Goal: Obtain resource: Obtain resource

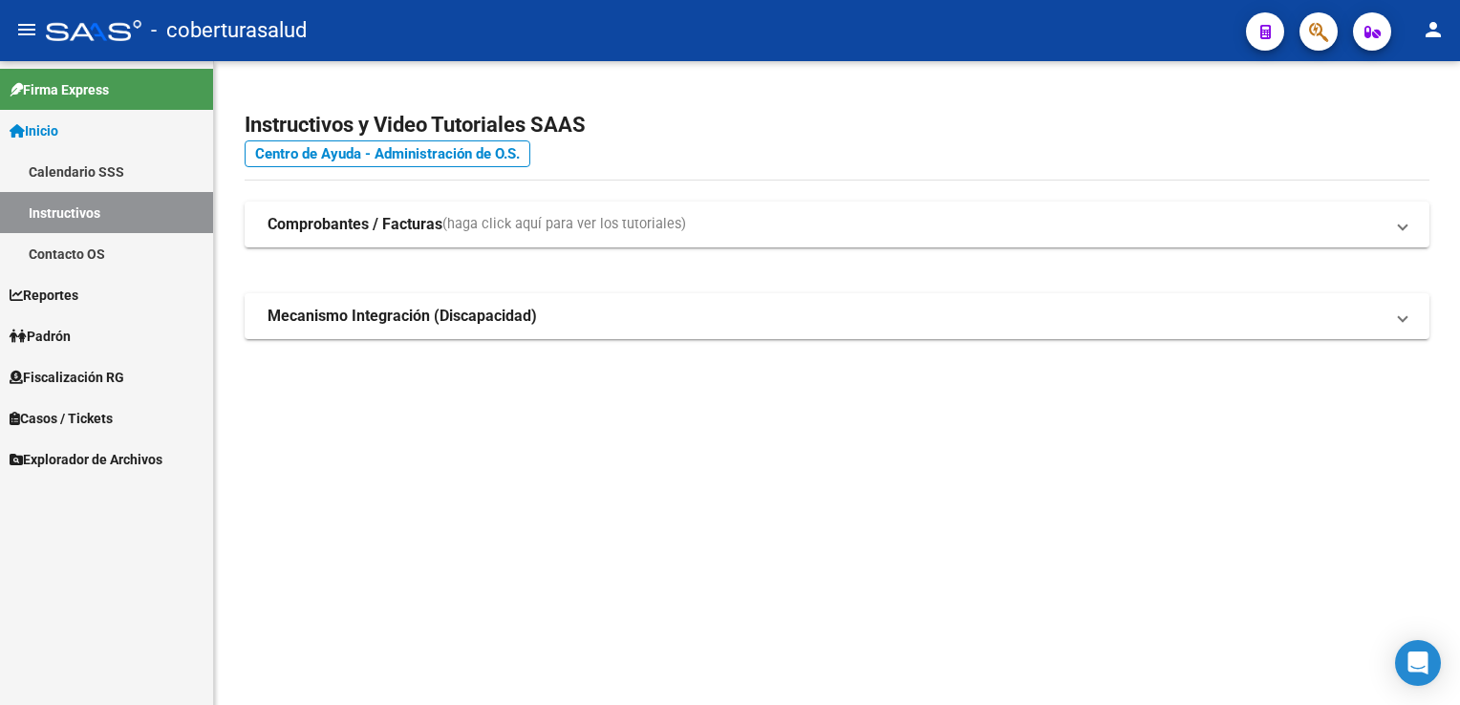
click at [106, 373] on span "Fiscalización RG" at bounding box center [67, 377] width 115 height 21
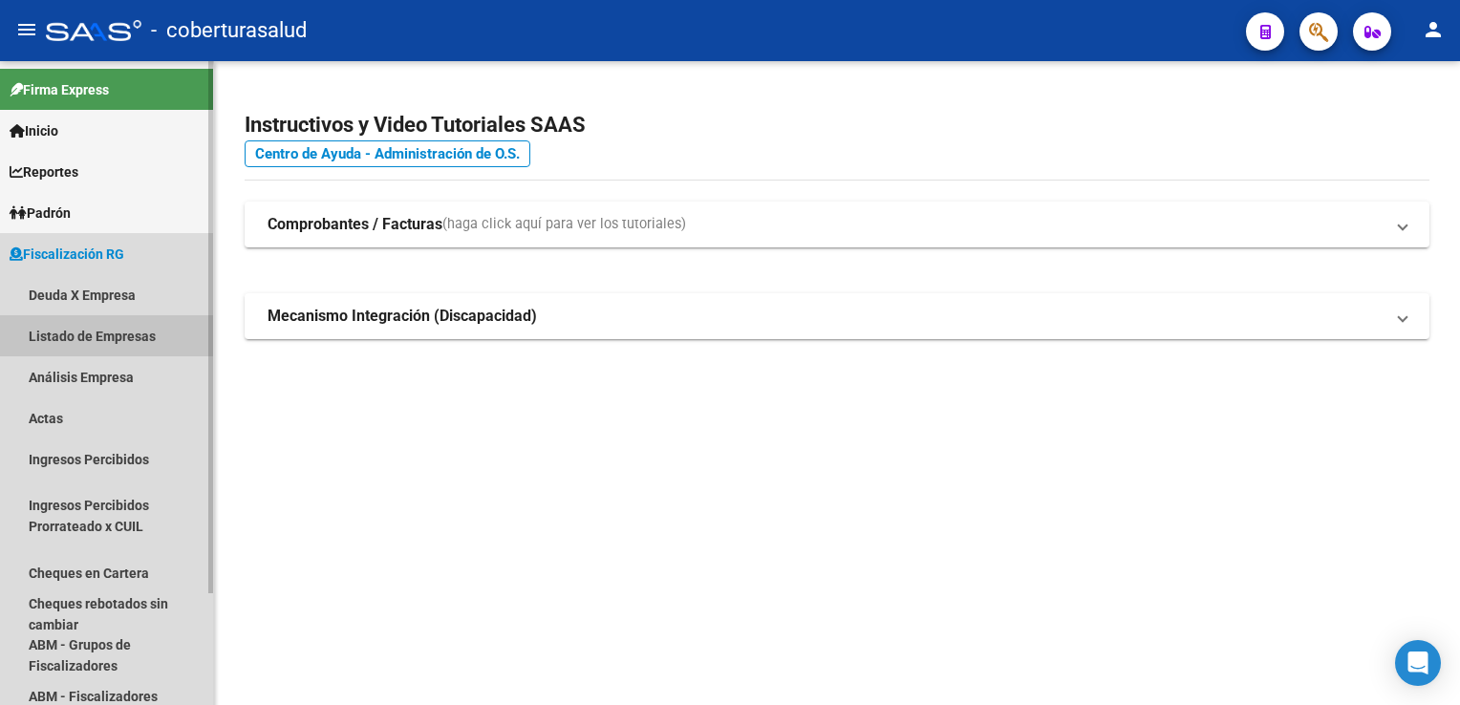
click at [118, 341] on link "Listado de Empresas" at bounding box center [106, 335] width 213 height 41
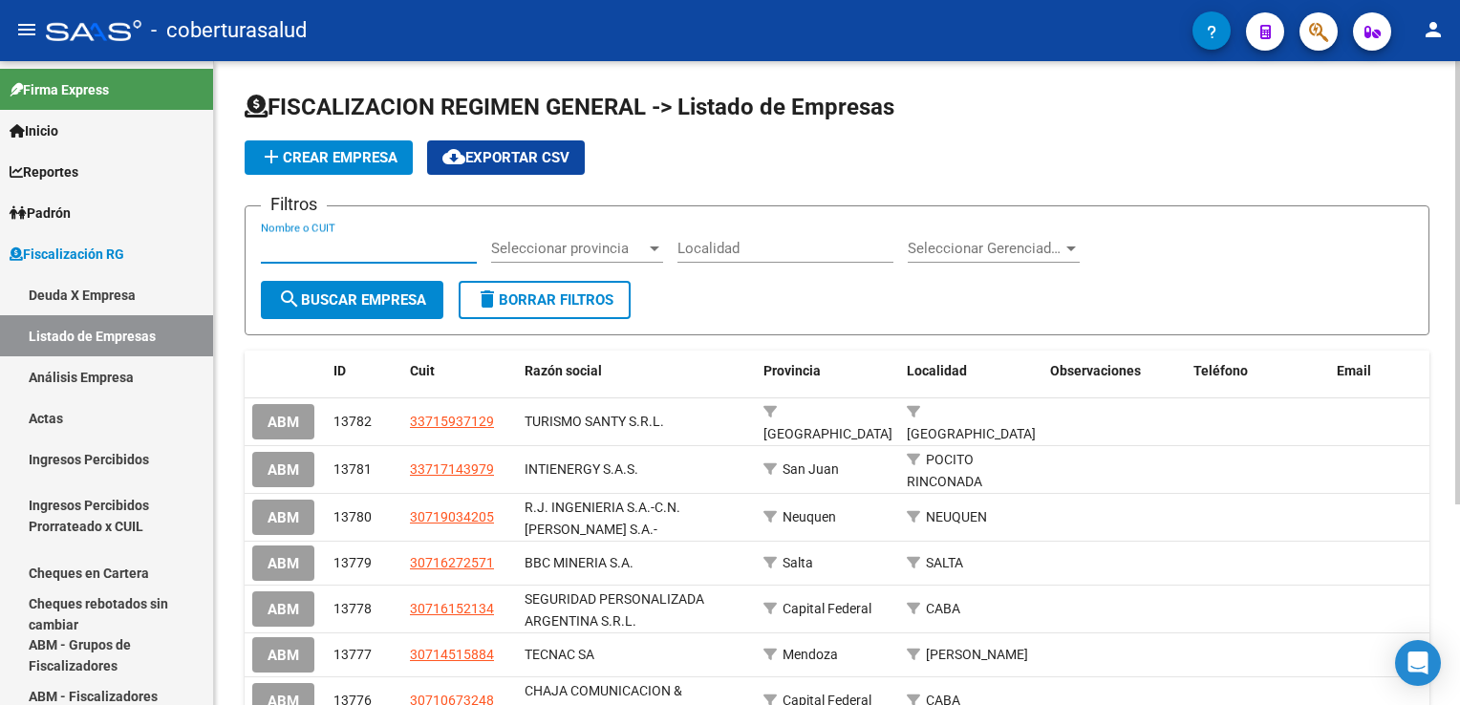
click at [359, 253] on input "Nombre o CUIT" at bounding box center [369, 248] width 216 height 17
paste input "[EMAIL_ADDRESS][DOMAIN_NAME]"
type input "[EMAIL_ADDRESS][DOMAIN_NAME]"
drag, startPoint x: 288, startPoint y: 246, endPoint x: 532, endPoint y: 246, distance: 243.6
click at [532, 246] on div "Filtros [EMAIL_ADDRESS][DOMAIN_NAME] Nombre o CUIT Seleccionar provincia Selecc…" at bounding box center [837, 251] width 1152 height 59
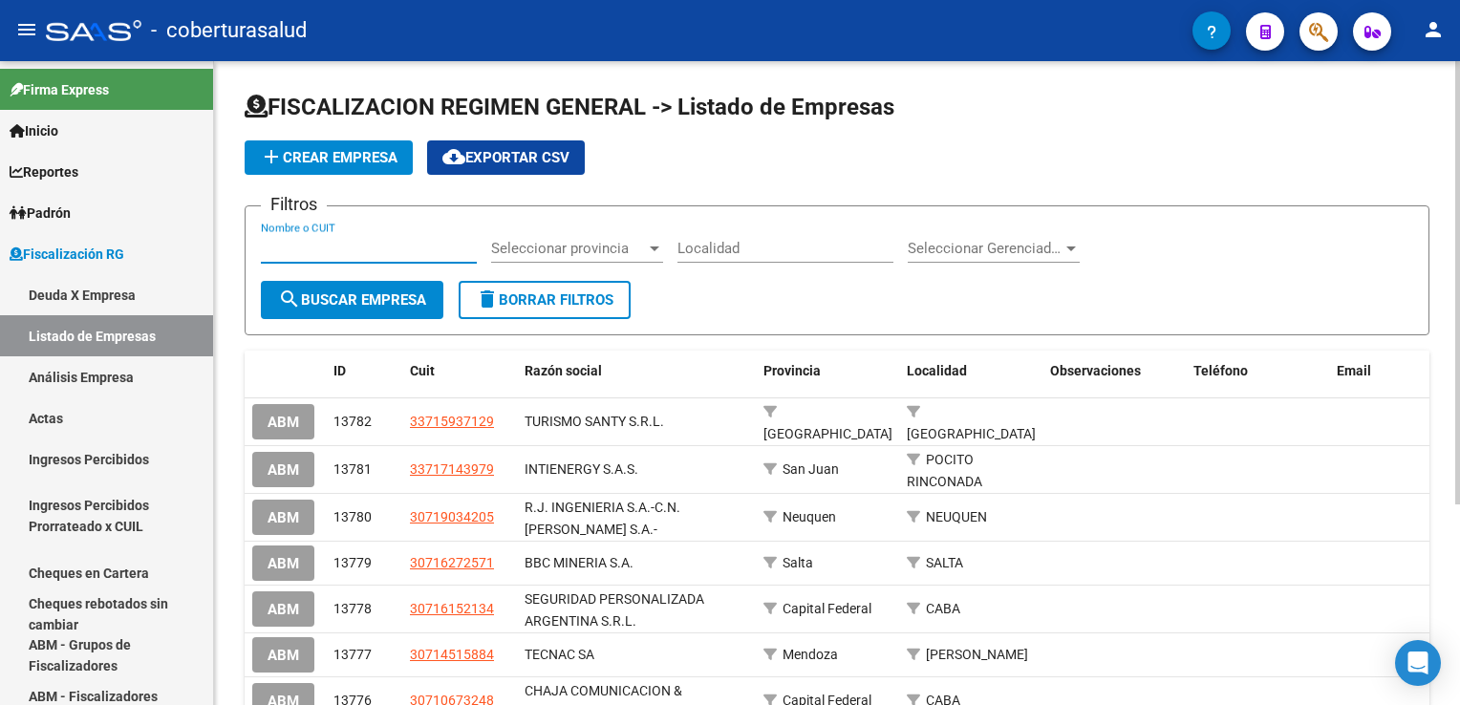
click at [353, 251] on input "Nombre o CUIT" at bounding box center [369, 248] width 216 height 17
drag, startPoint x: 353, startPoint y: 251, endPoint x: 201, endPoint y: 250, distance: 152.8
click at [345, 251] on input "v" at bounding box center [369, 248] width 216 height 17
drag, startPoint x: 290, startPoint y: 251, endPoint x: 318, endPoint y: 252, distance: 27.7
click at [318, 252] on input "v" at bounding box center [369, 248] width 216 height 17
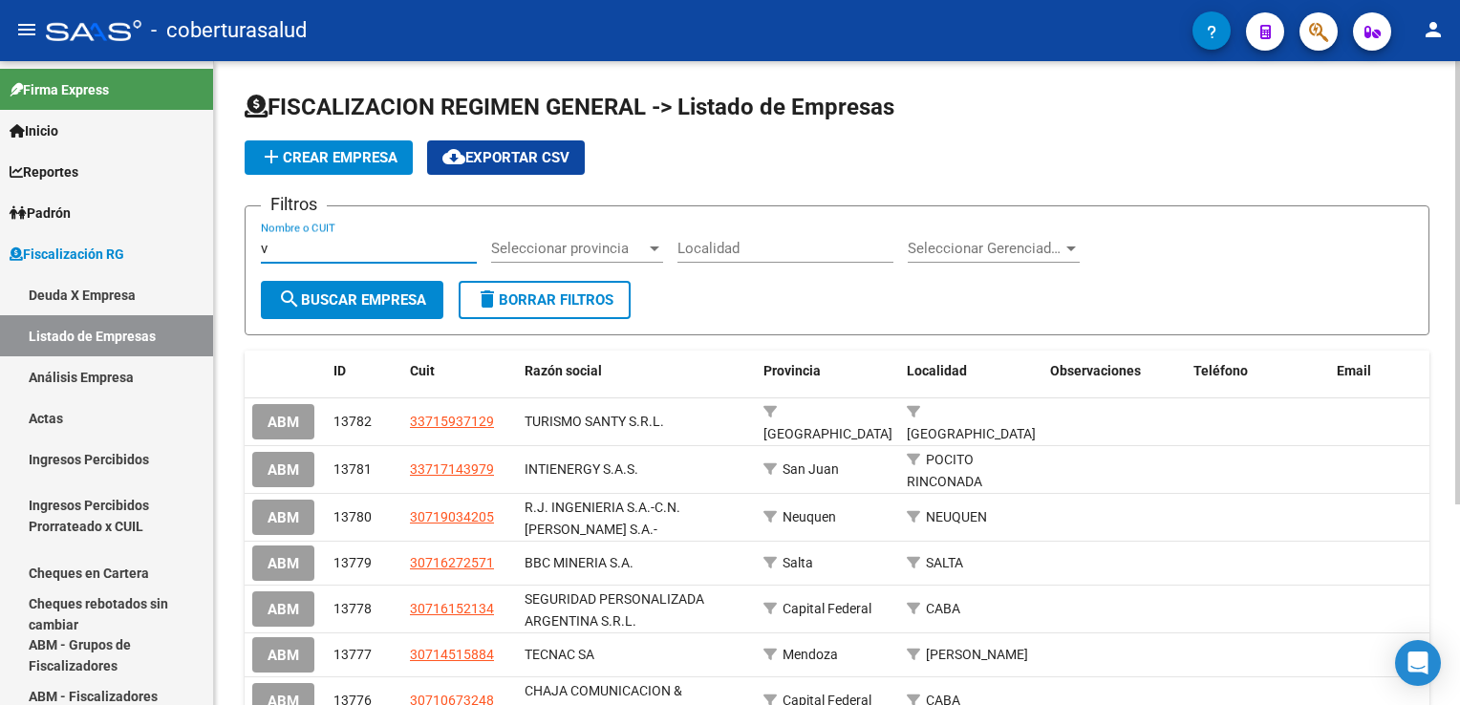
paste input "30546144263"
type input "30546144263"
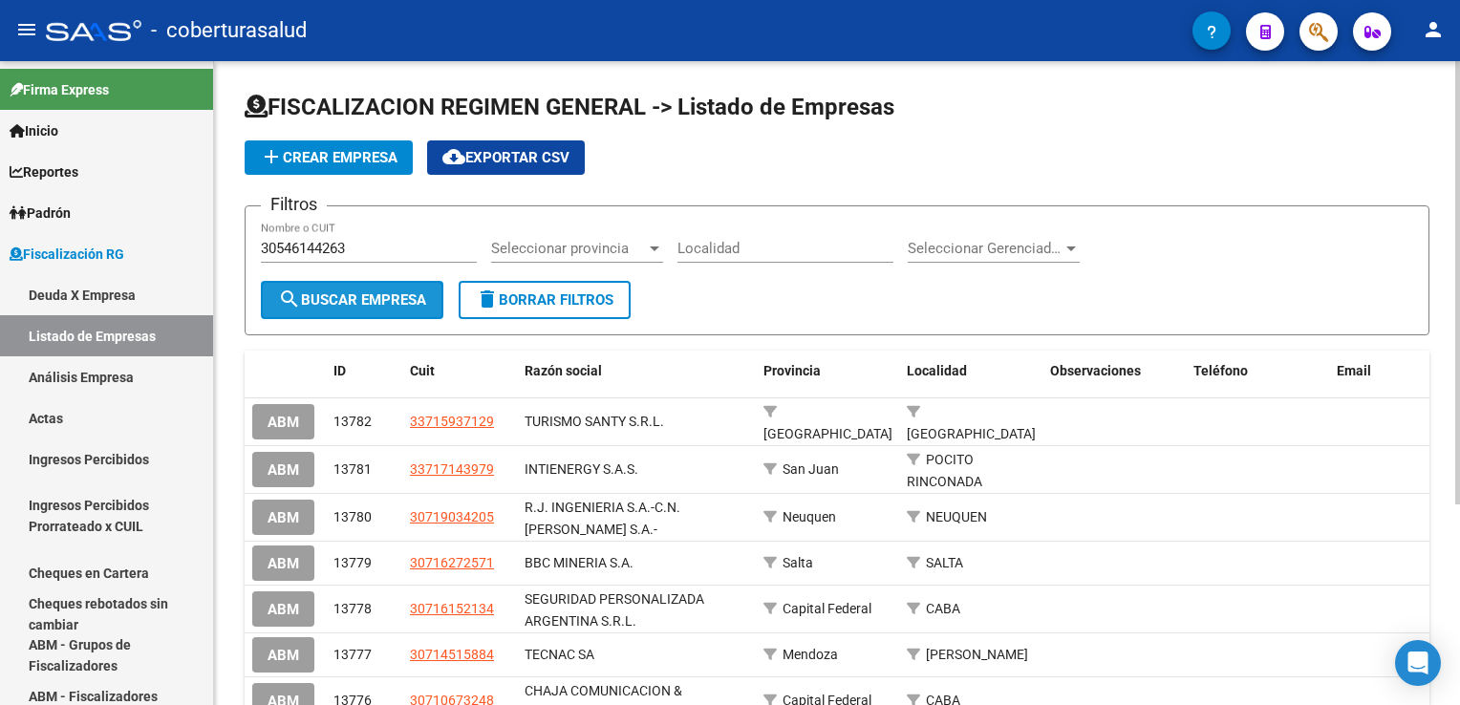
click at [368, 294] on span "search Buscar Empresa" at bounding box center [352, 299] width 148 height 17
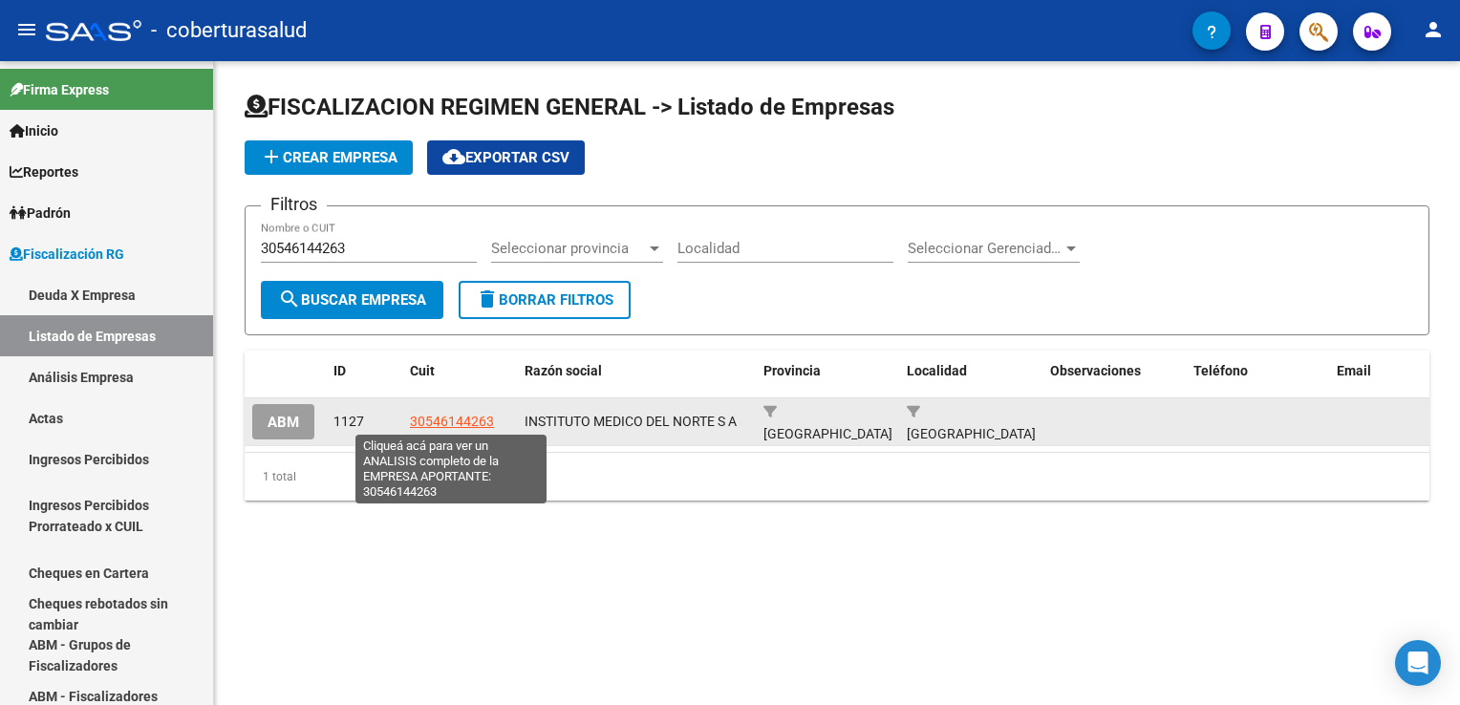
click at [464, 420] on span "30546144263" at bounding box center [452, 421] width 84 height 15
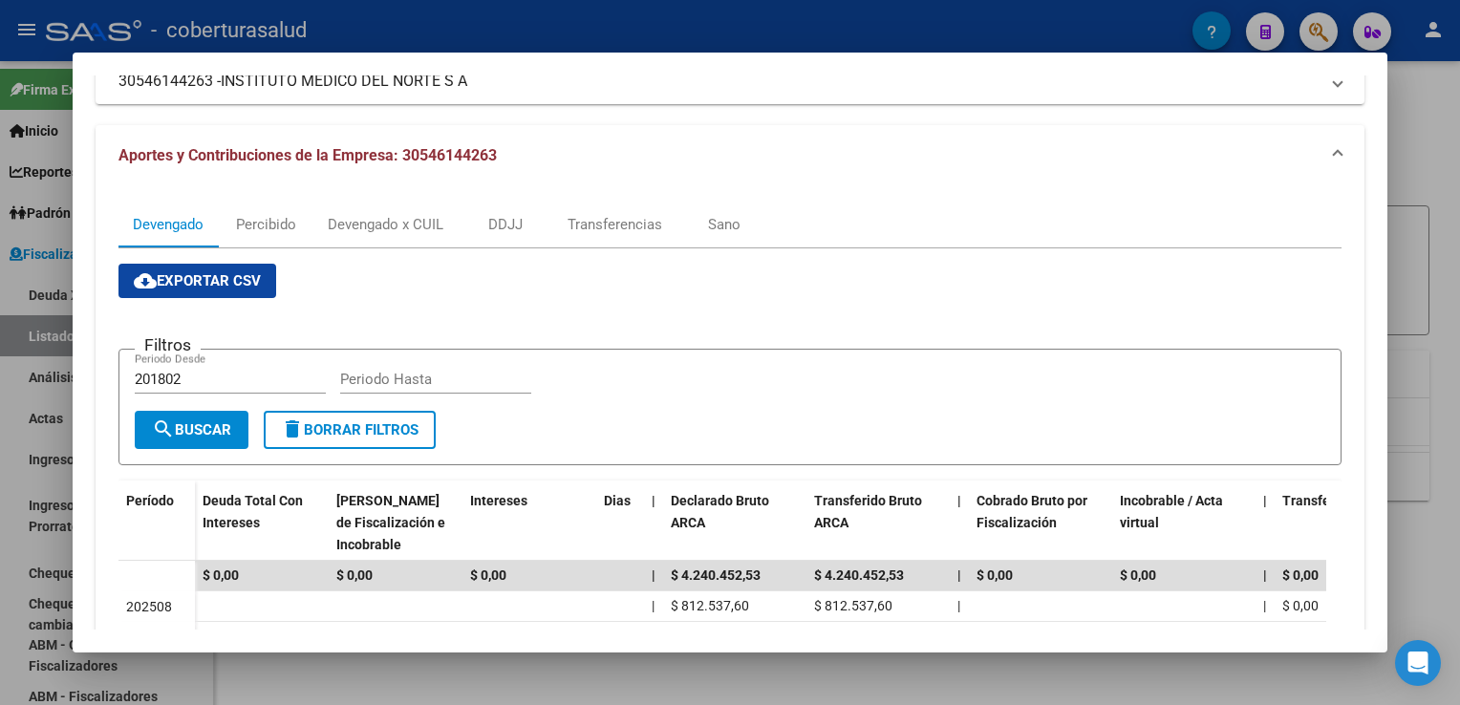
scroll to position [130, 0]
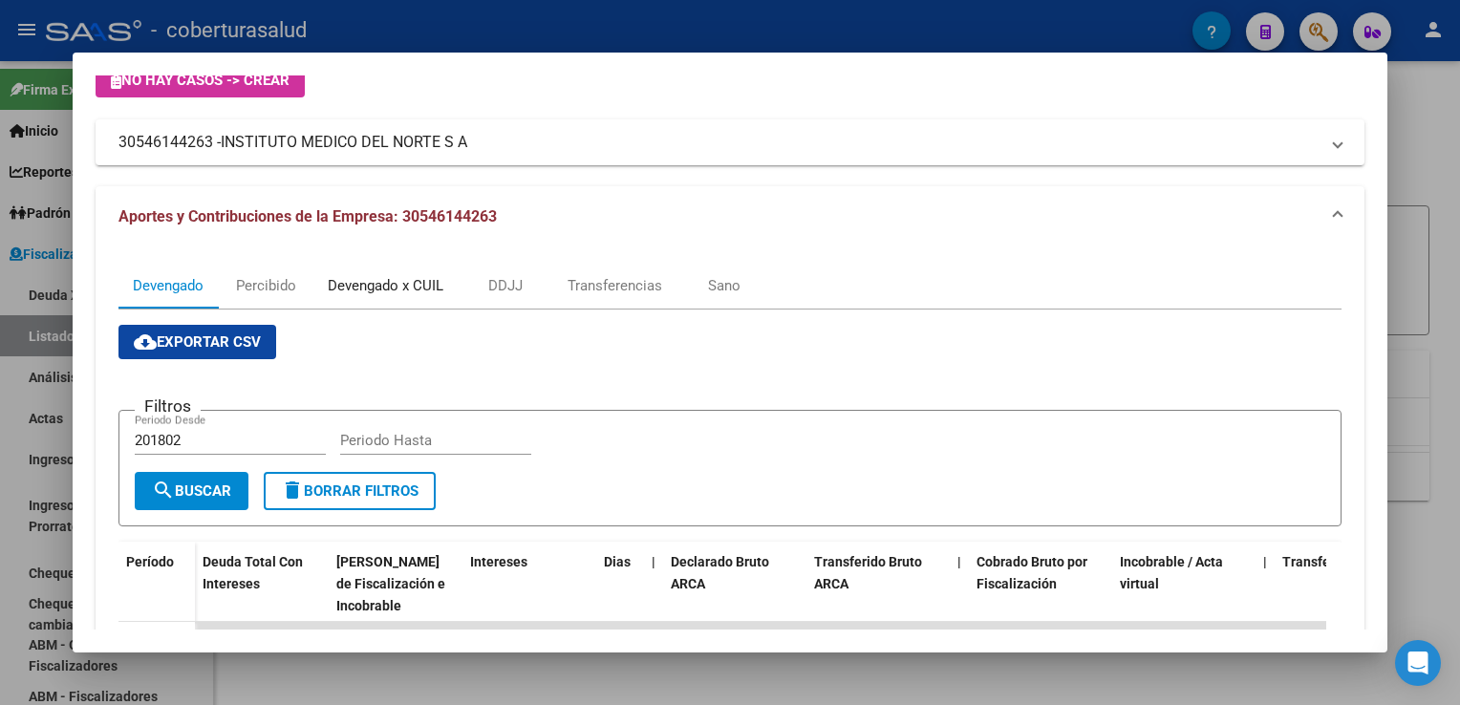
click at [371, 282] on div "Devengado x CUIL" at bounding box center [386, 285] width 116 height 21
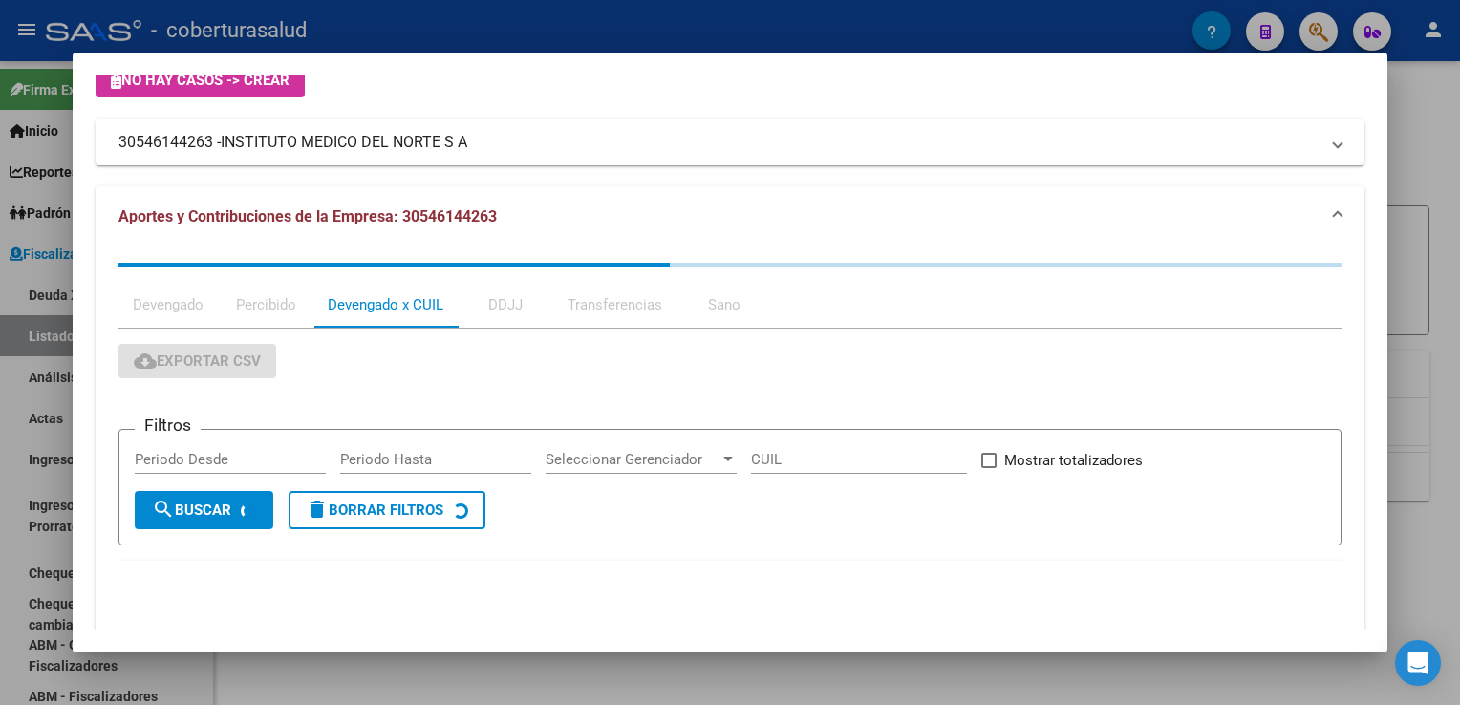
scroll to position [0, 0]
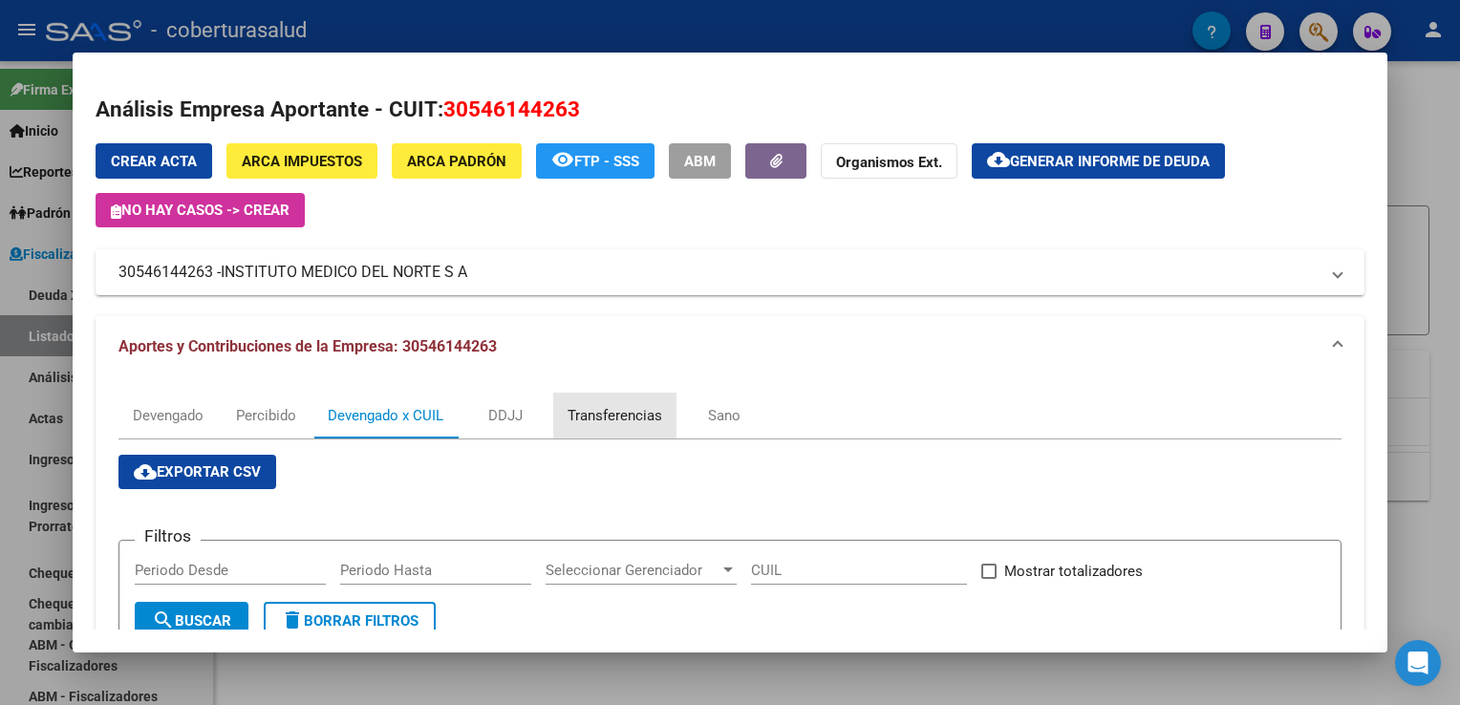
click at [611, 426] on div "Transferencias" at bounding box center [614, 416] width 123 height 46
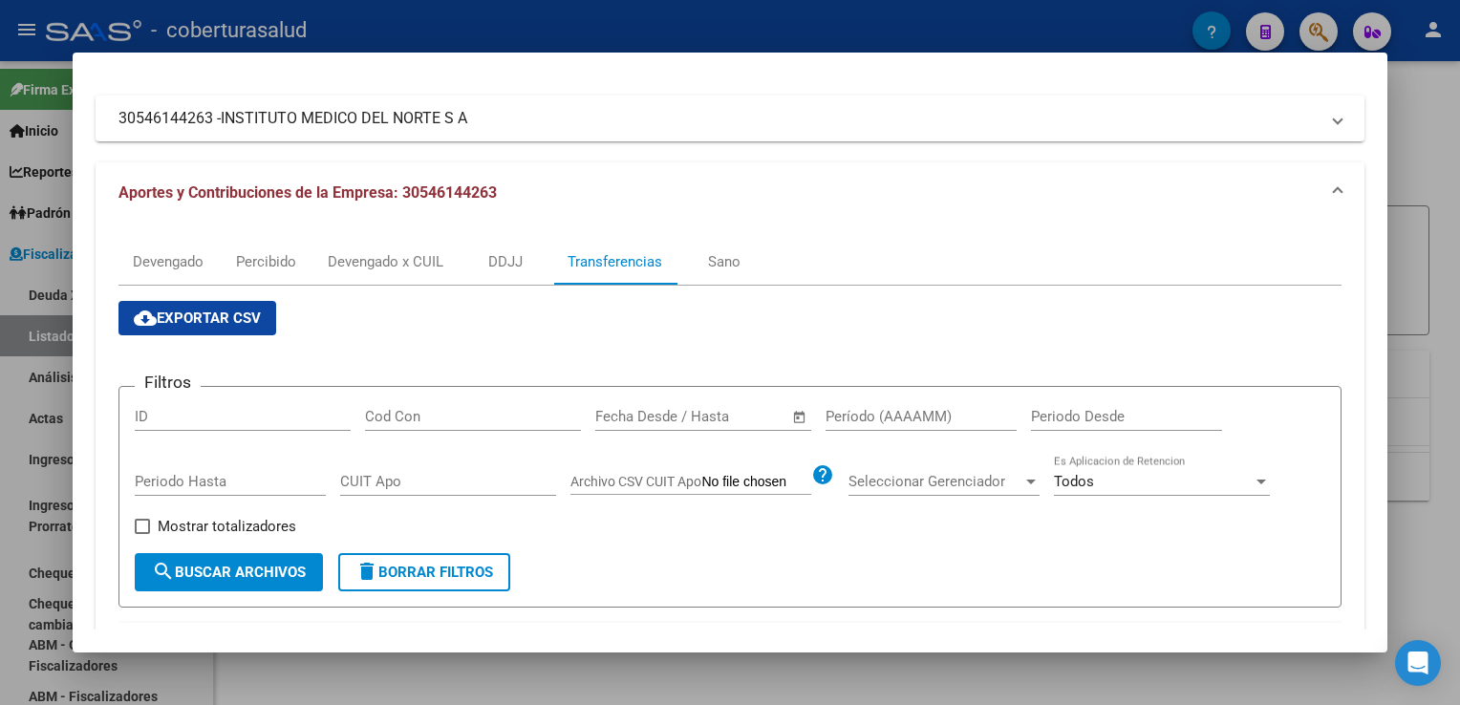
scroll to position [124, 0]
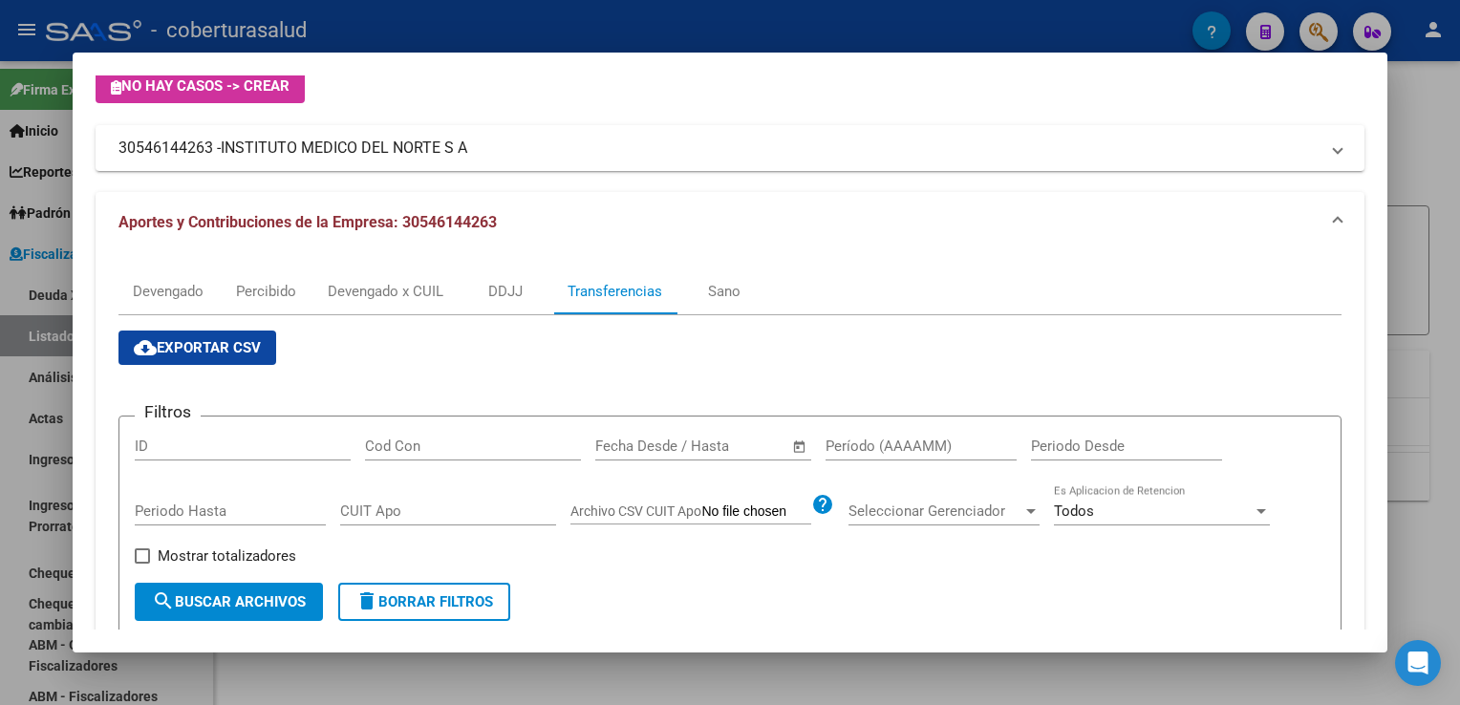
click at [222, 340] on span "cloud_download Exportar CSV" at bounding box center [197, 347] width 127 height 17
click at [745, 194] on mat-expansion-panel-header "Aportes y Contribuciones de la Empresa: 30546144263" at bounding box center [730, 222] width 1268 height 61
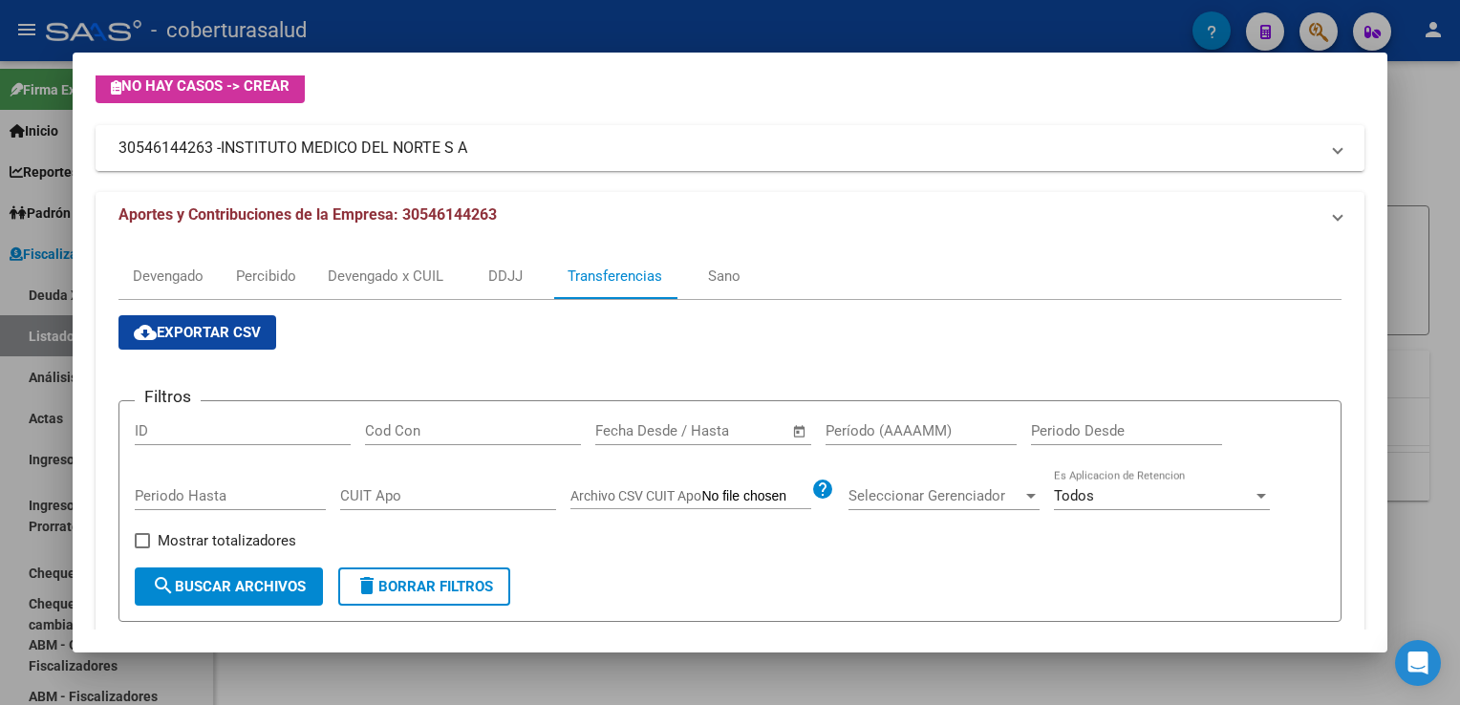
scroll to position [0, 0]
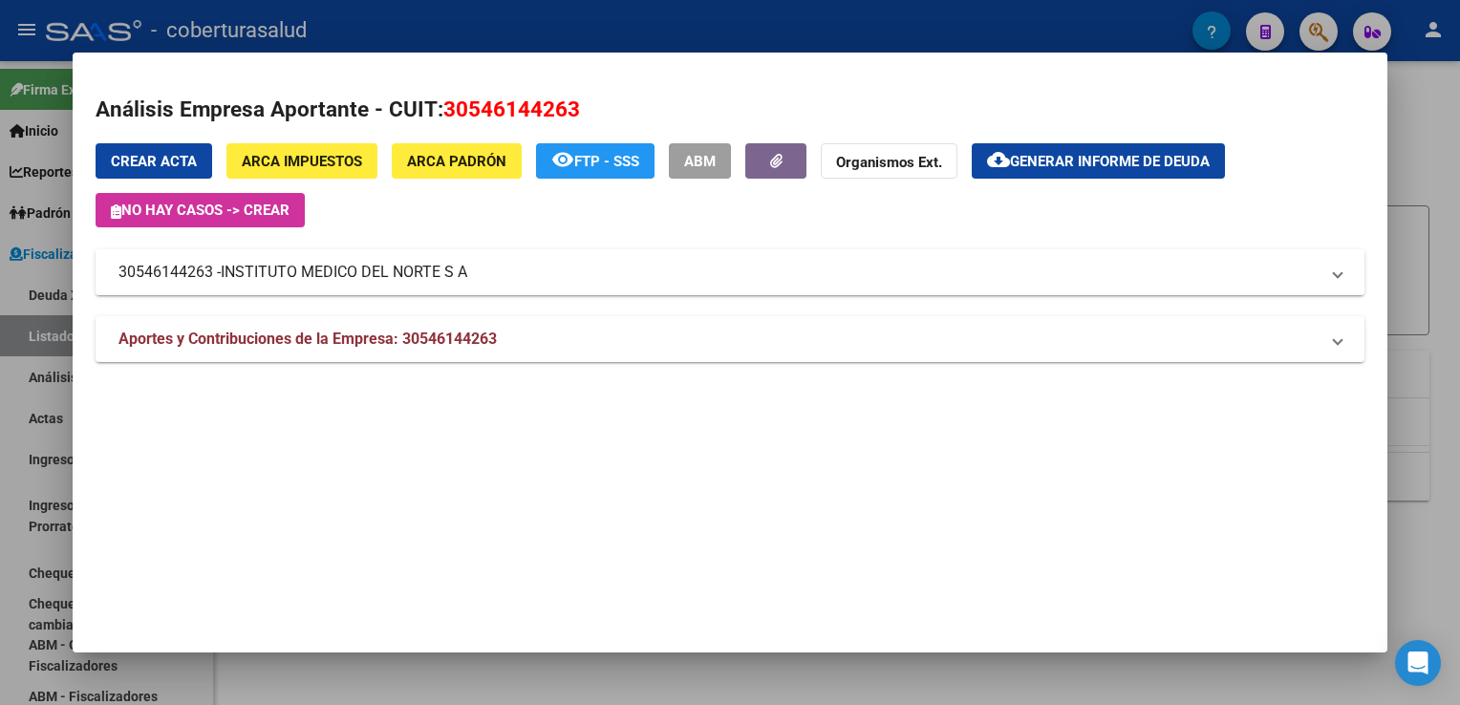
click at [270, 269] on span "INSTITUTO MEDICO DEL NORTE S A" at bounding box center [344, 272] width 246 height 23
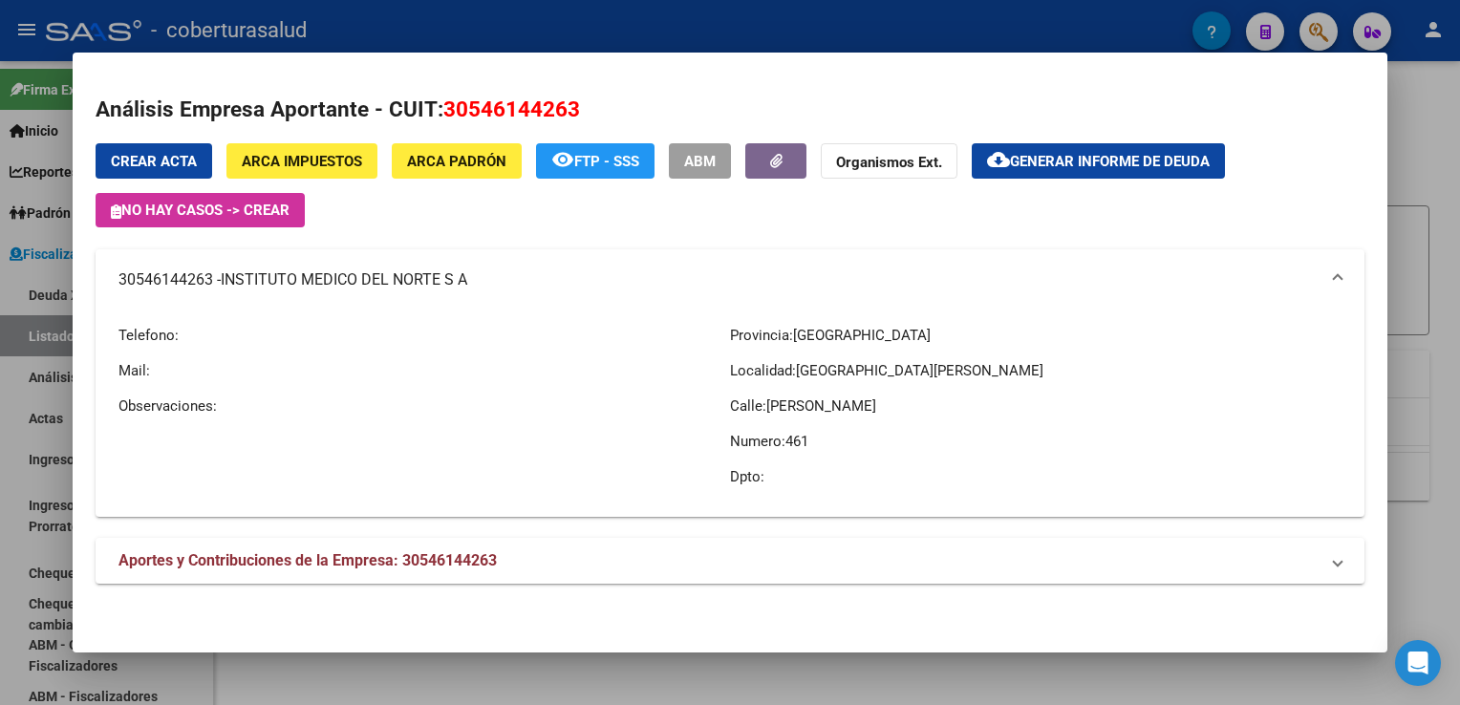
click at [160, 166] on span "Crear Acta" at bounding box center [154, 161] width 86 height 17
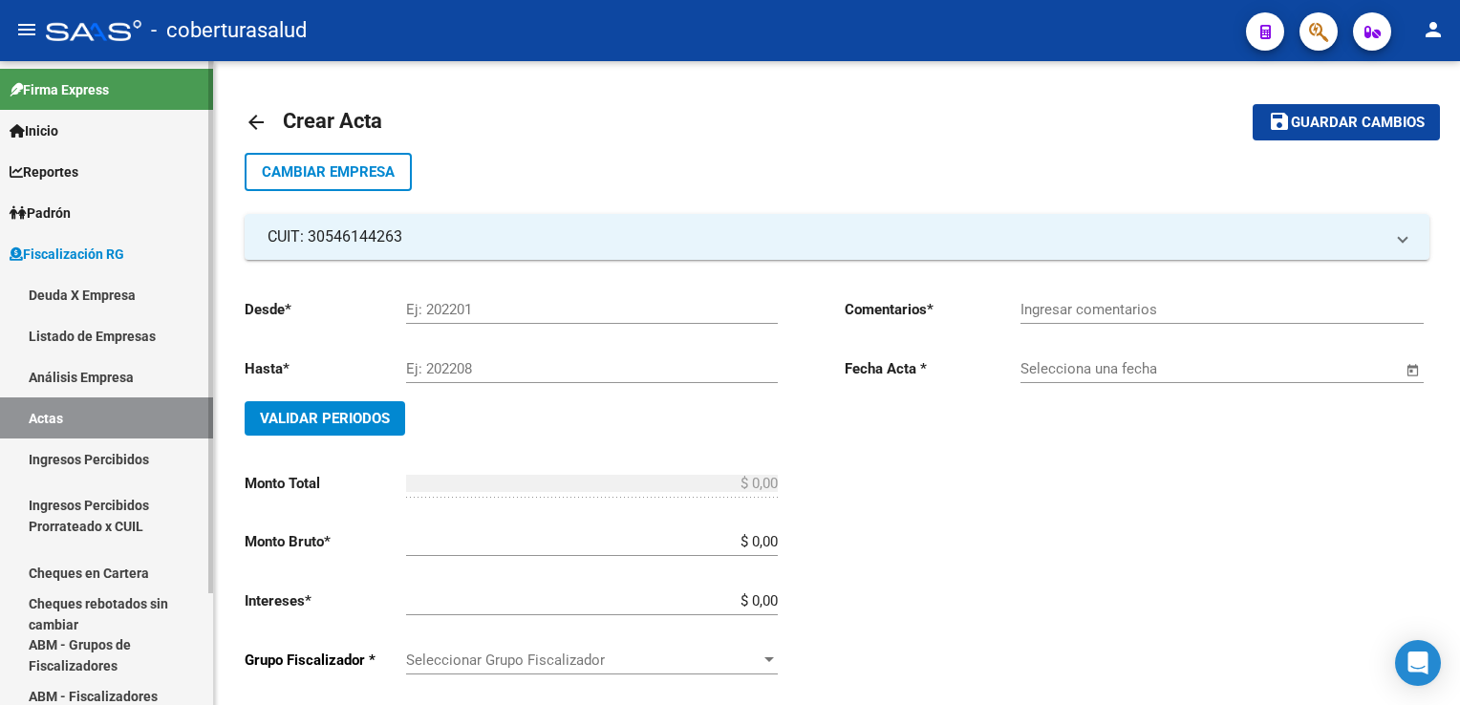
click at [117, 334] on link "Listado de Empresas" at bounding box center [106, 335] width 213 height 41
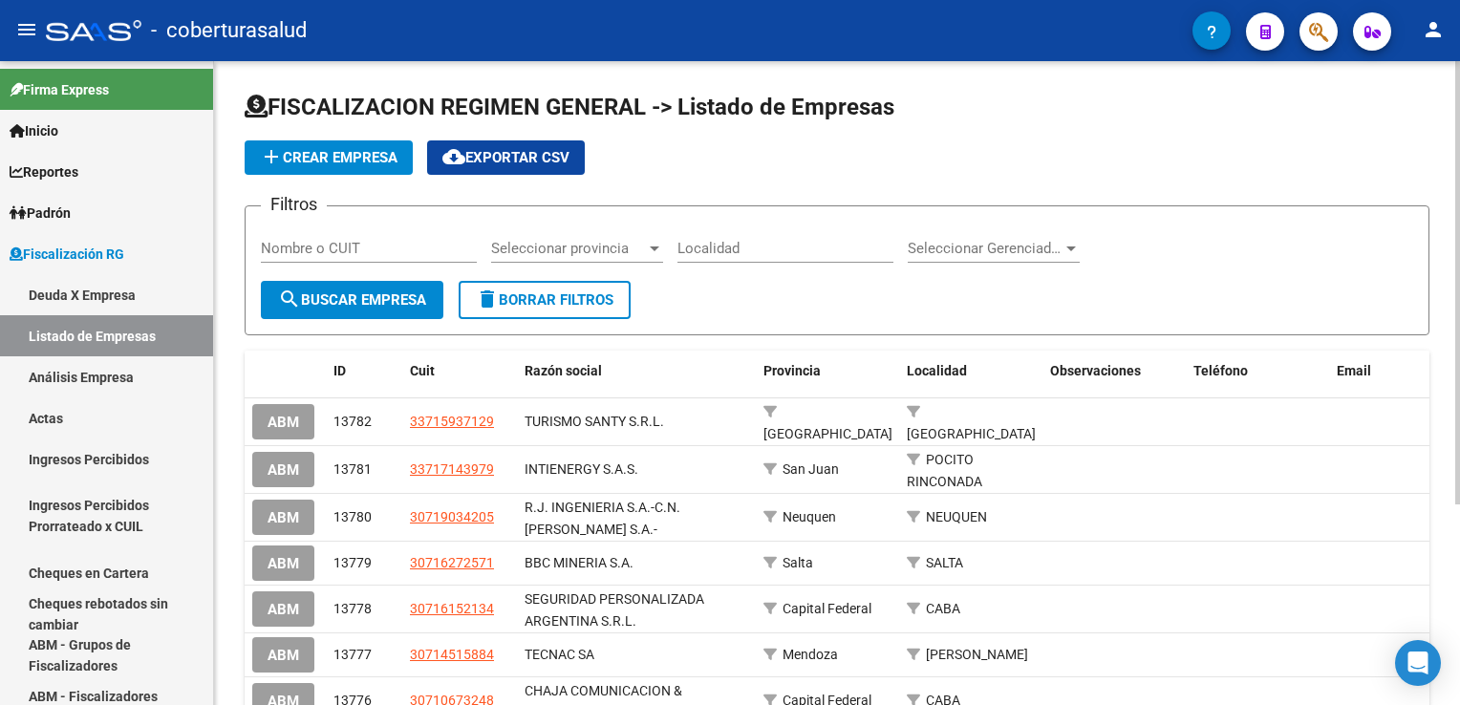
click at [383, 253] on input "Nombre o CUIT" at bounding box center [369, 248] width 216 height 17
paste input "30546144263"
type input "30546144263"
click at [391, 303] on span "search Buscar Empresa" at bounding box center [352, 299] width 148 height 17
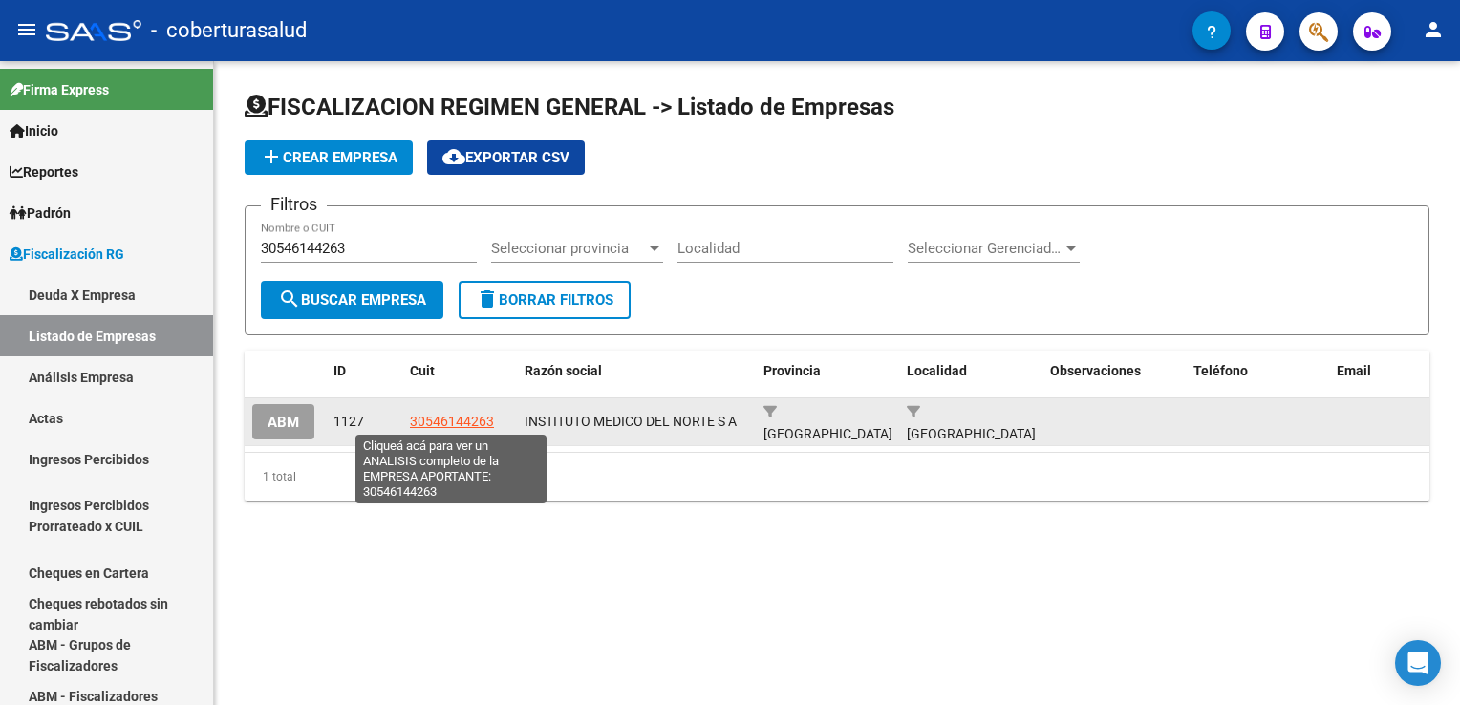
click at [459, 417] on span "30546144263" at bounding box center [452, 421] width 84 height 15
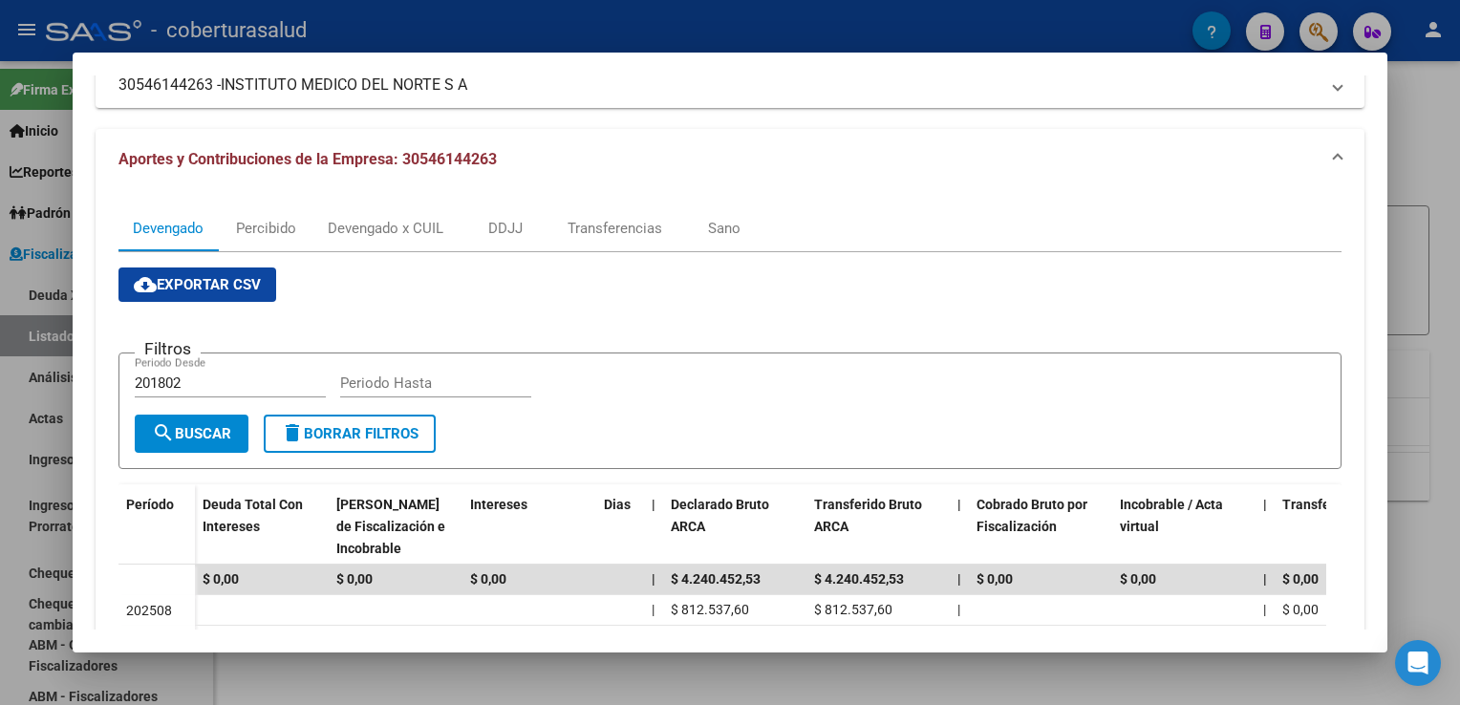
scroll to position [191, 0]
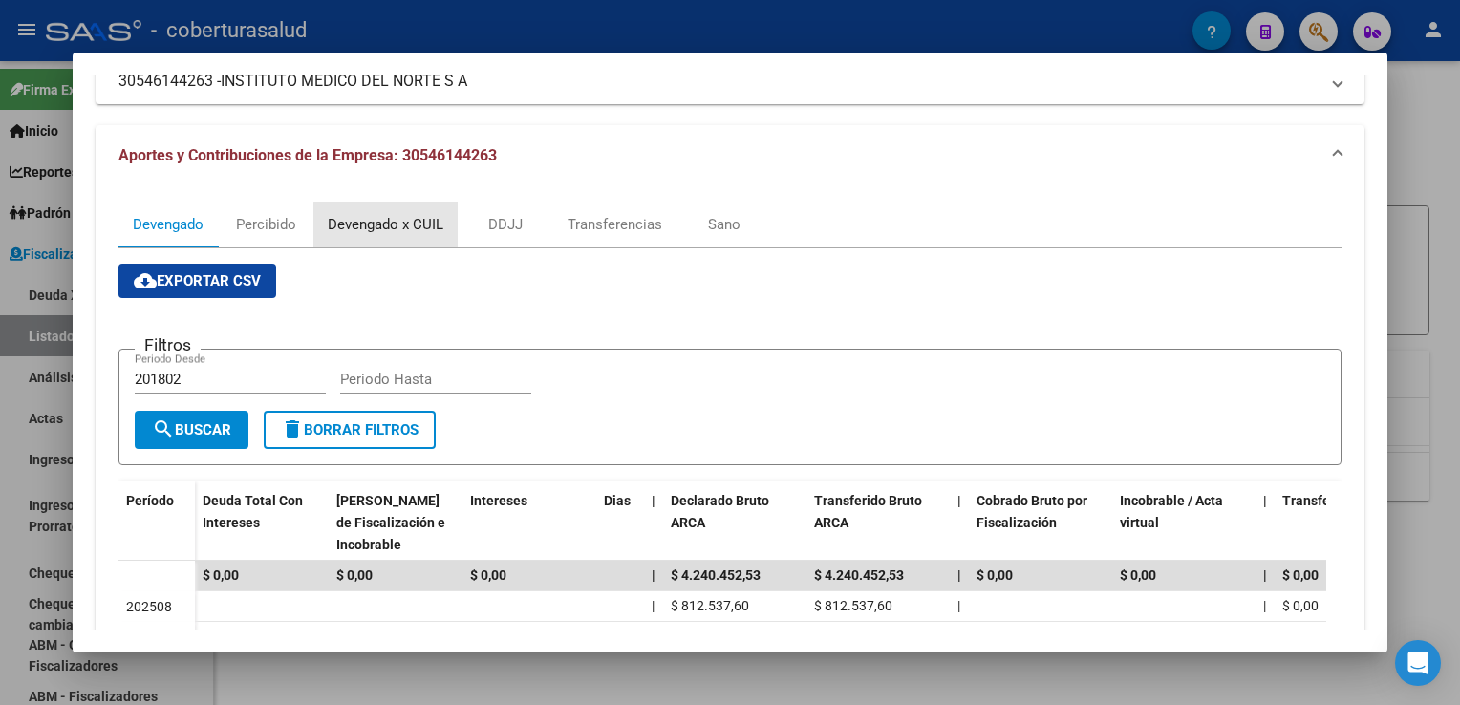
click at [423, 231] on div "Devengado x CUIL" at bounding box center [386, 224] width 116 height 21
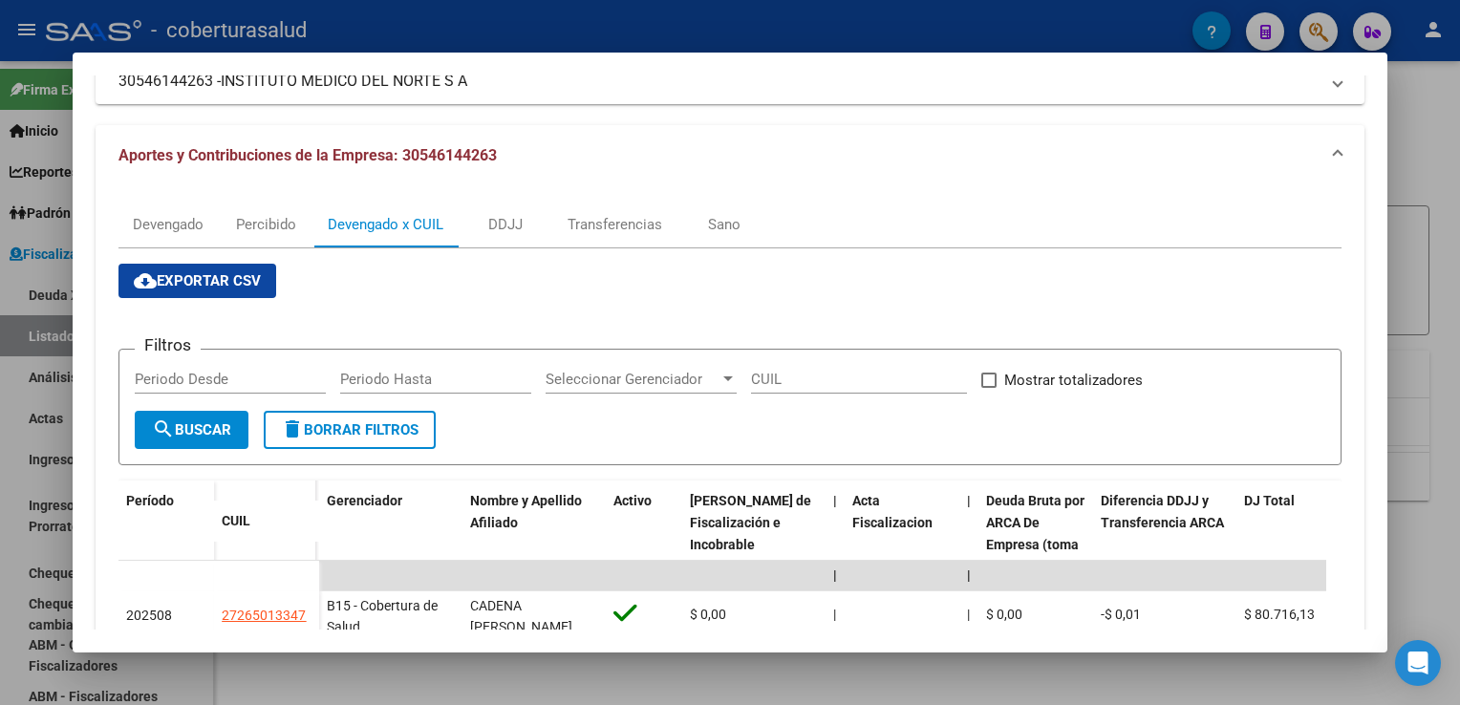
click at [224, 296] on button "cloud_download Exportar CSV" at bounding box center [197, 281] width 158 height 34
